Goal: Task Accomplishment & Management: Manage account settings

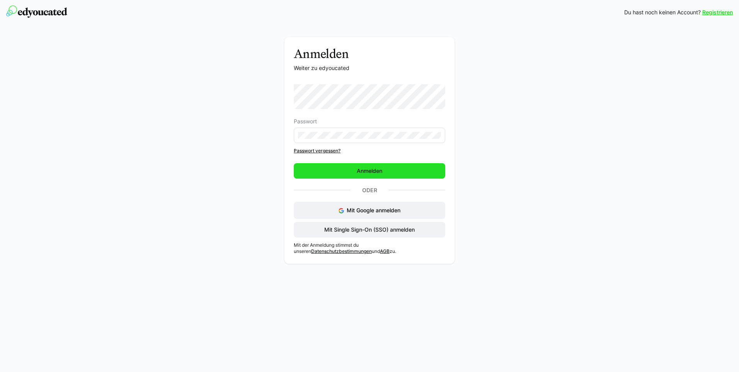
click at [337, 172] on span "Anmelden" at bounding box center [370, 170] width 152 height 15
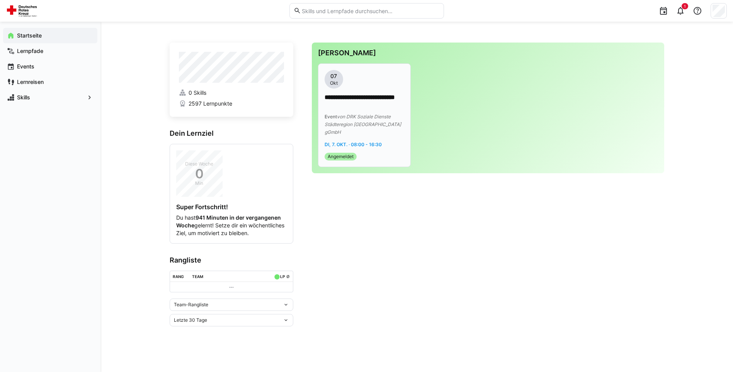
click at [387, 140] on app-date-range-label "Di, 7. Okt. · 08:00 - 16:30" at bounding box center [365, 144] width 80 height 8
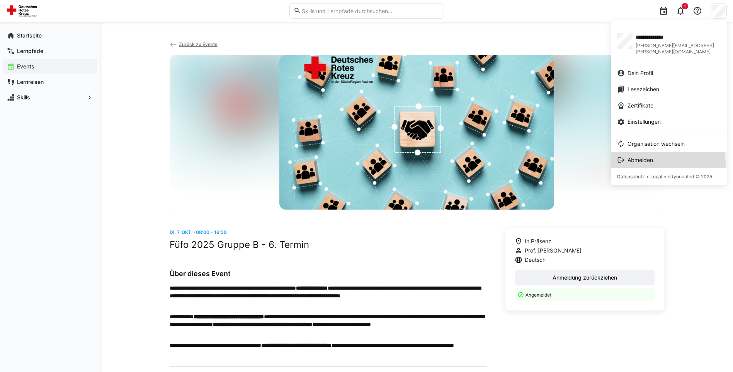
click at [632, 158] on link "Abmelden" at bounding box center [669, 160] width 116 height 16
